Goal: Task Accomplishment & Management: Manage account settings

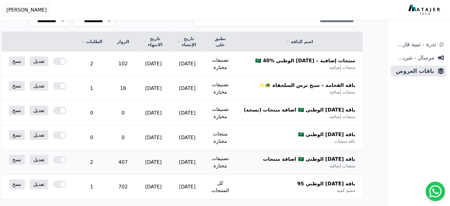
scroll to position [84, 0]
click at [337, 185] on span "باقة اليوم الوطني 95" at bounding box center [326, 183] width 58 height 7
click at [48, 187] on link "تعديل" at bounding box center [39, 185] width 19 height 10
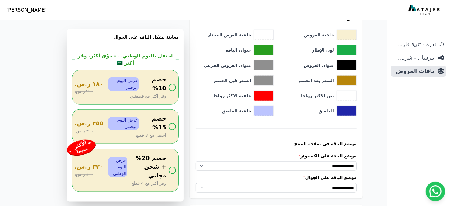
scroll to position [417, 0]
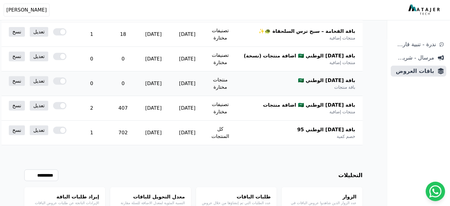
scroll to position [137, 0]
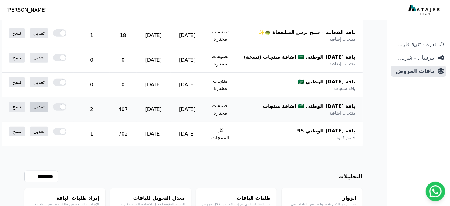
click at [48, 109] on link "تعديل" at bounding box center [39, 107] width 19 height 10
click at [66, 134] on div at bounding box center [59, 131] width 13 height 7
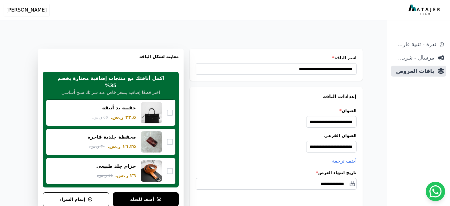
select select "*********"
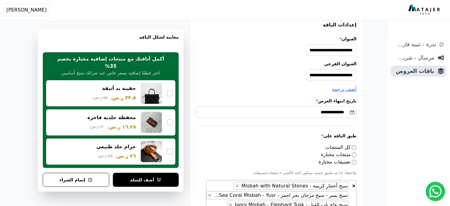
scroll to position [119, 0]
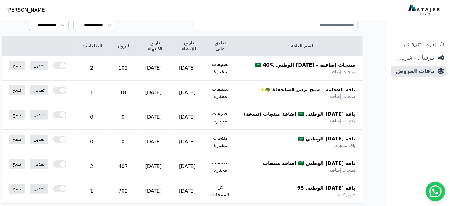
scroll to position [101, 0]
